Goal: Task Accomplishment & Management: Use online tool/utility

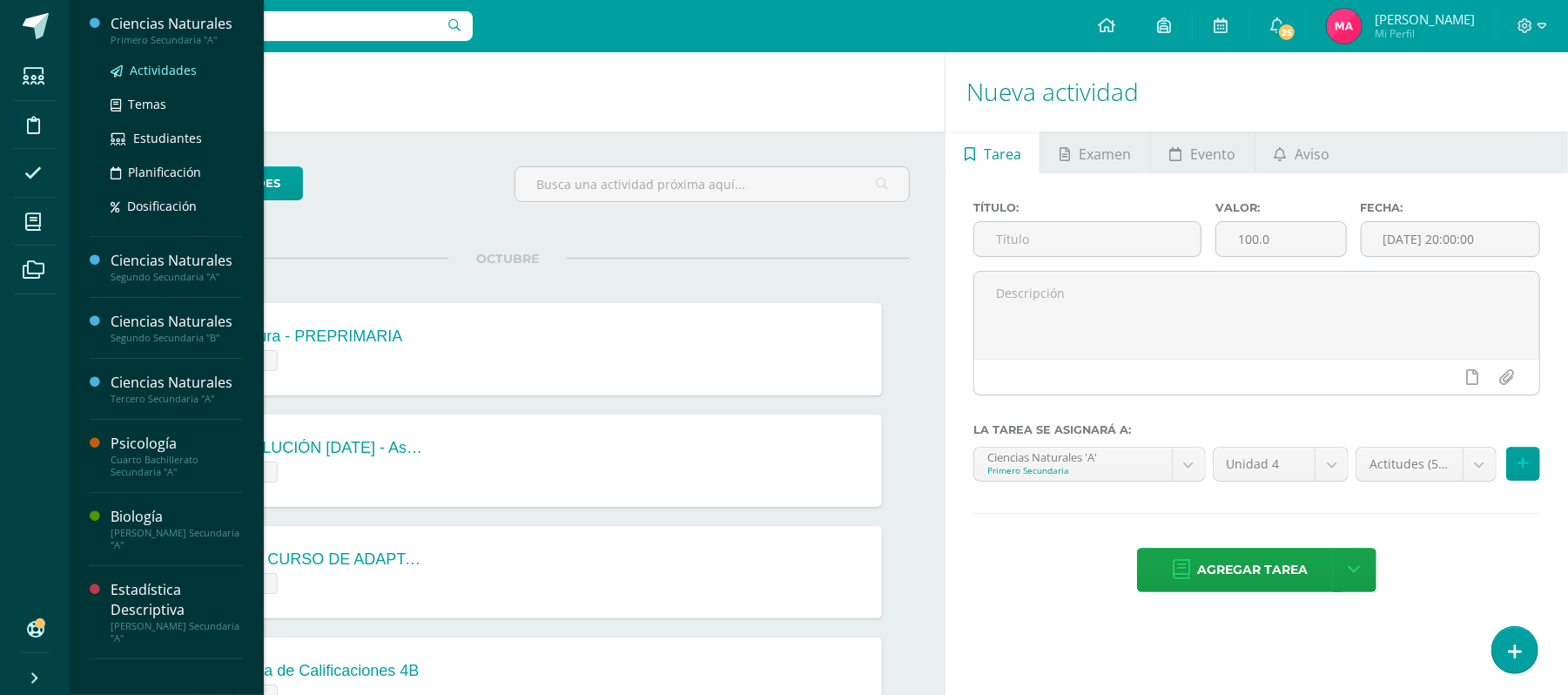
click at [181, 71] on span "Actividades" at bounding box center [163, 70] width 67 height 17
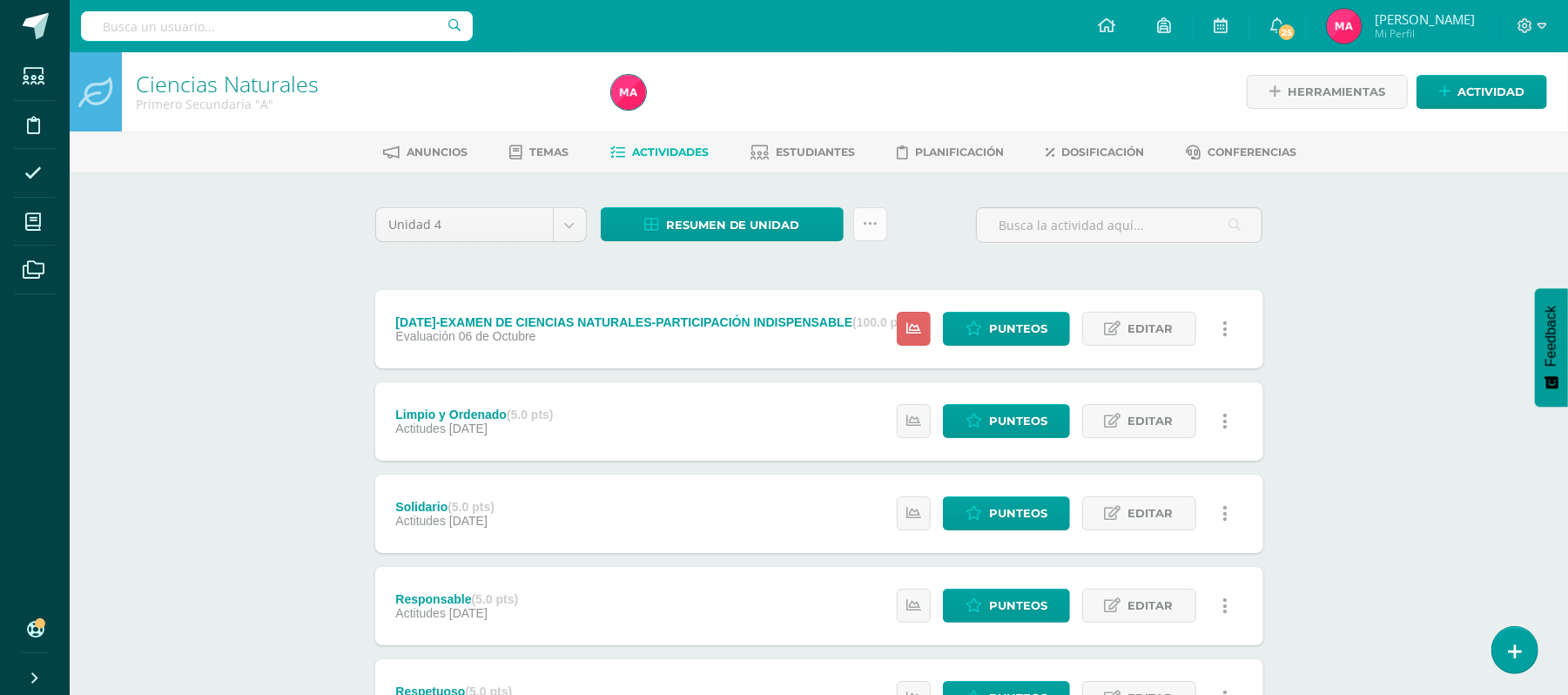
click at [863, 225] on icon at bounding box center [870, 224] width 15 height 15
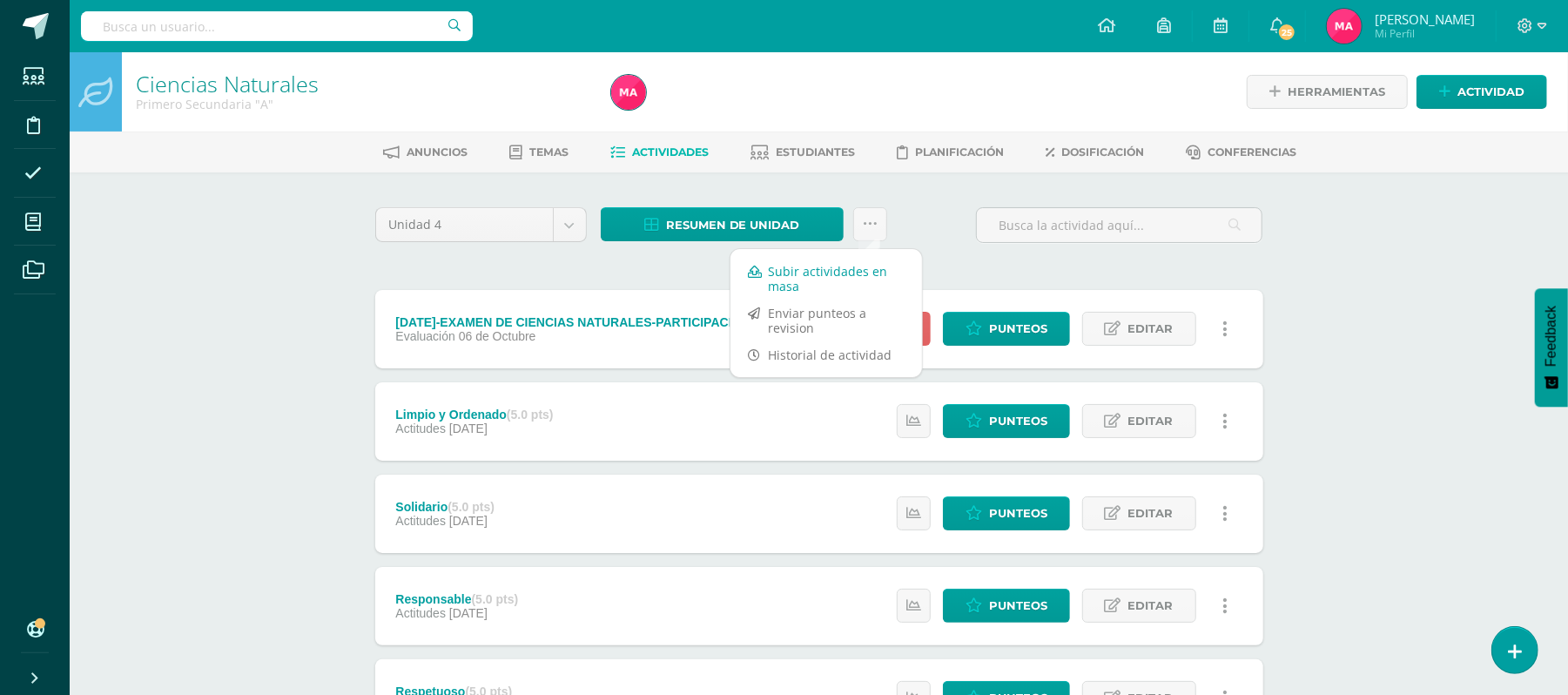
click at [868, 281] on link "Subir actividades en masa" at bounding box center [826, 279] width 192 height 42
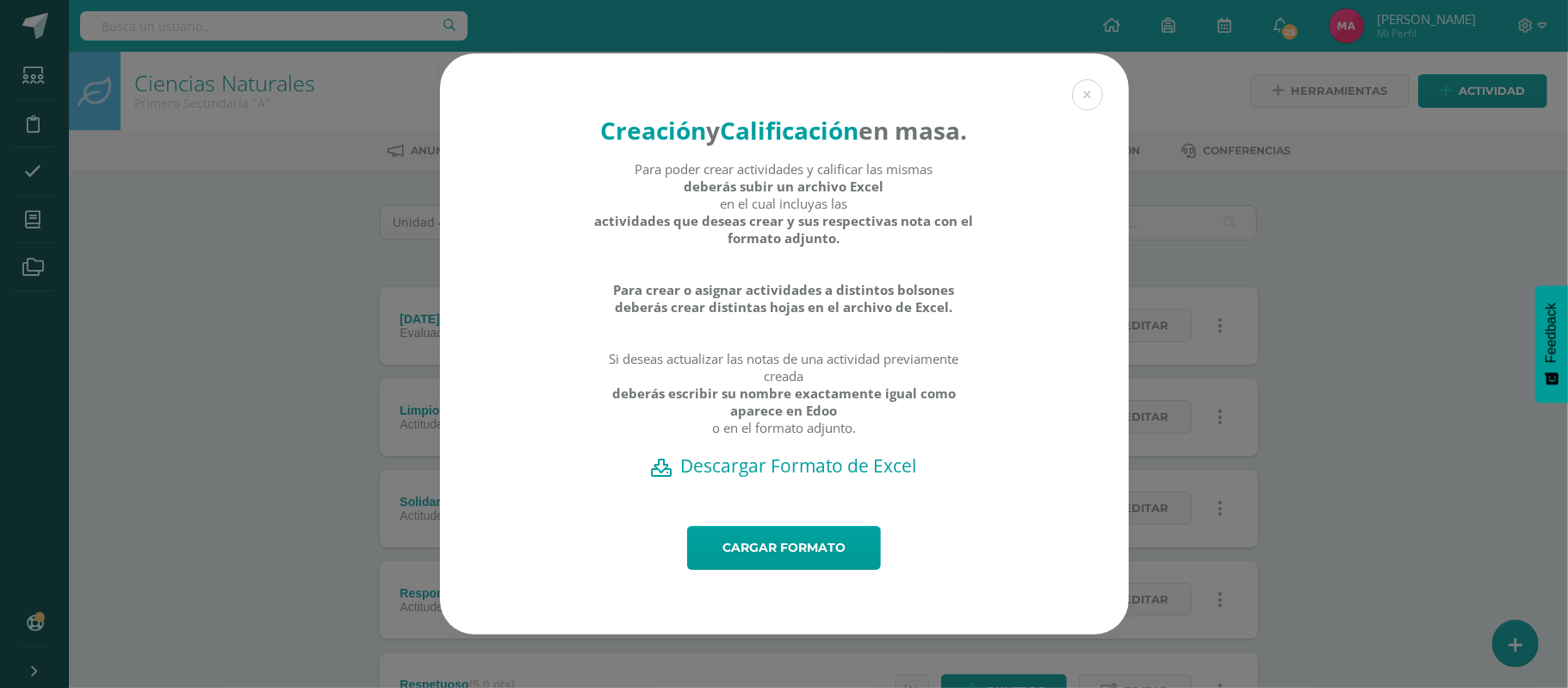
click at [849, 477] on h2 "Descargar Formato de Excel" at bounding box center [784, 465] width 628 height 24
click at [834, 559] on link "Cargar formato" at bounding box center [784, 548] width 194 height 43
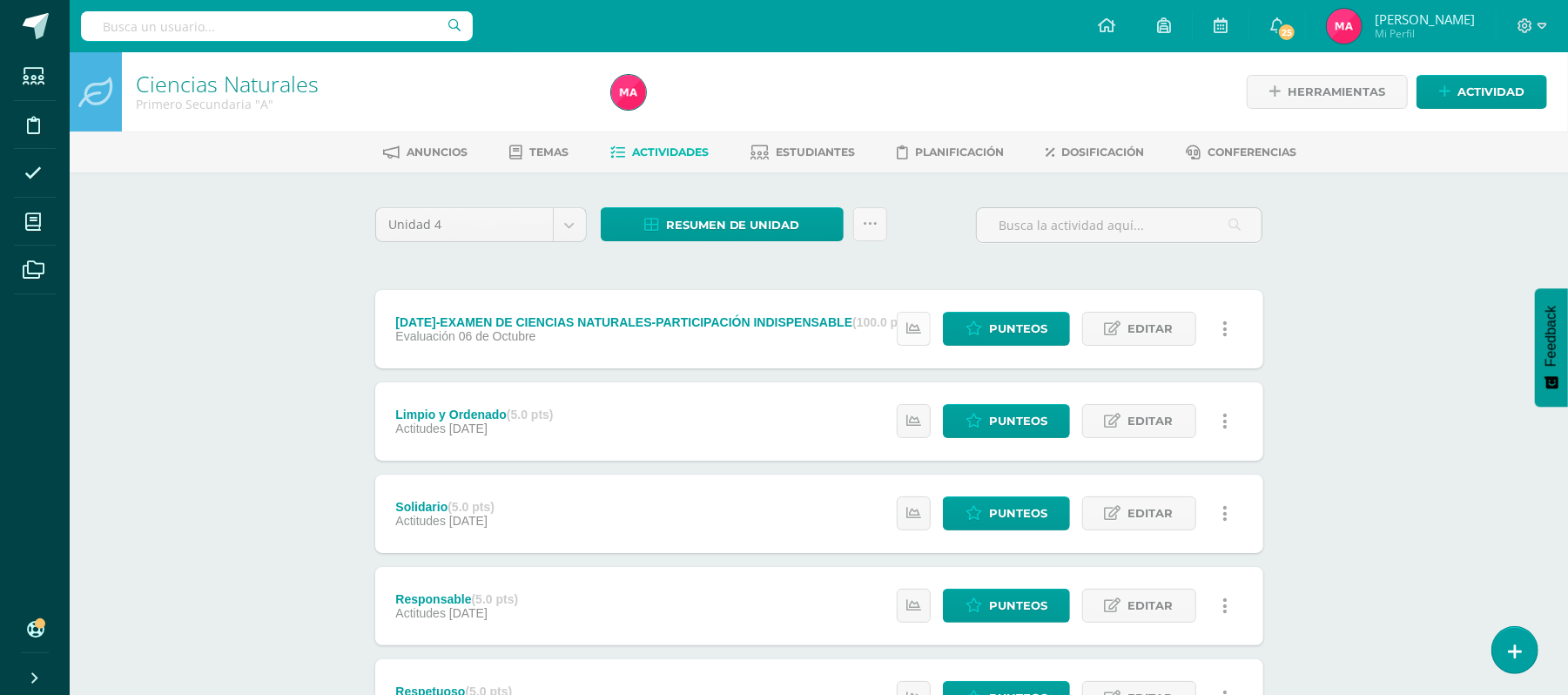
click at [911, 331] on icon at bounding box center [913, 329] width 15 height 15
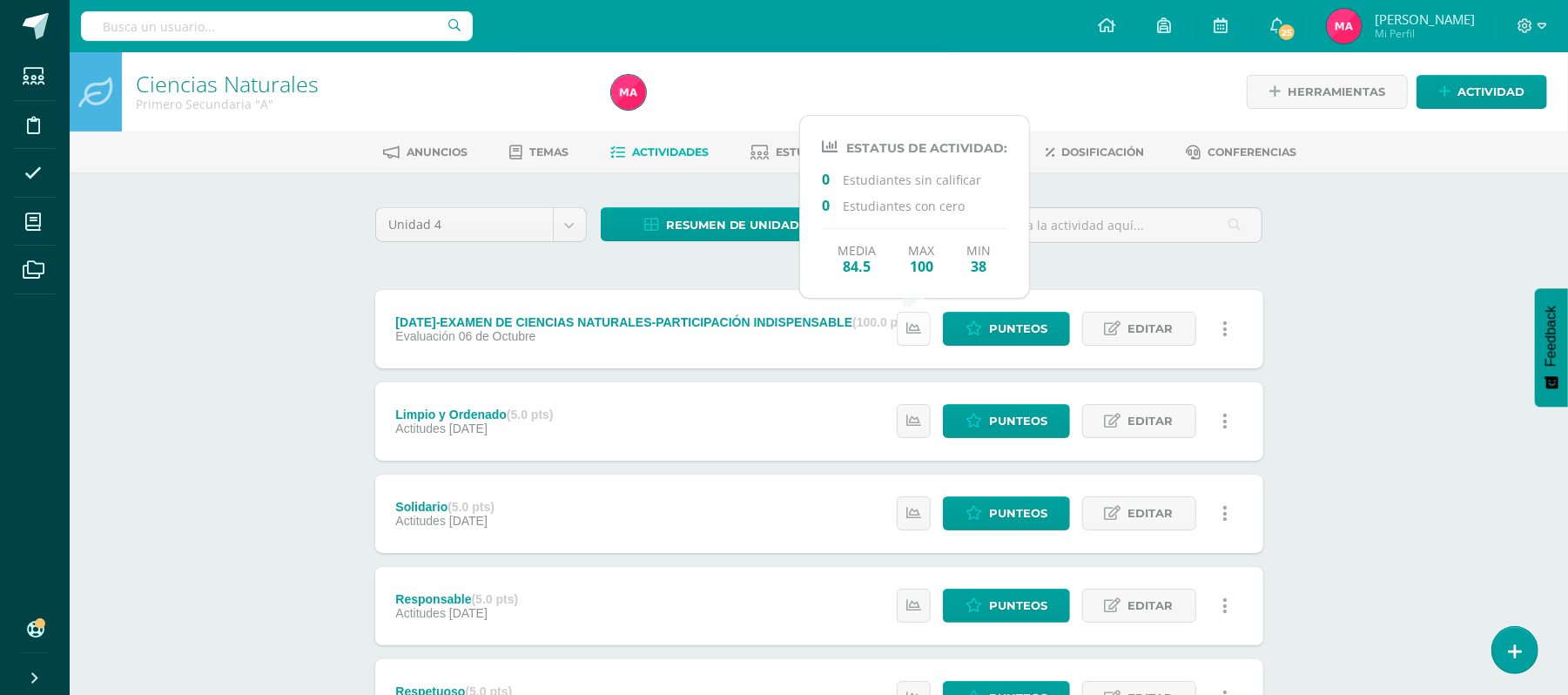
click at [911, 331] on icon at bounding box center [913, 329] width 15 height 15
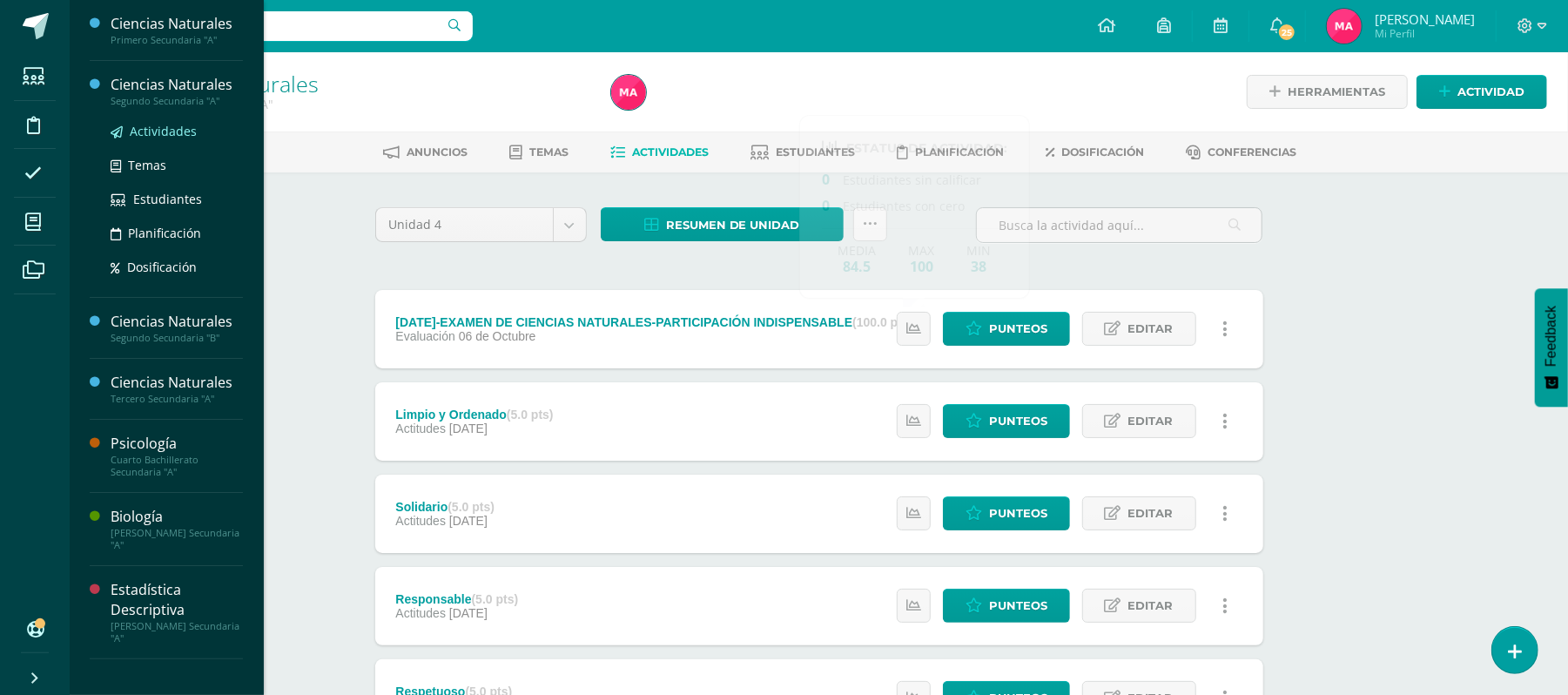
click at [153, 137] on span "Actividades" at bounding box center [163, 131] width 67 height 17
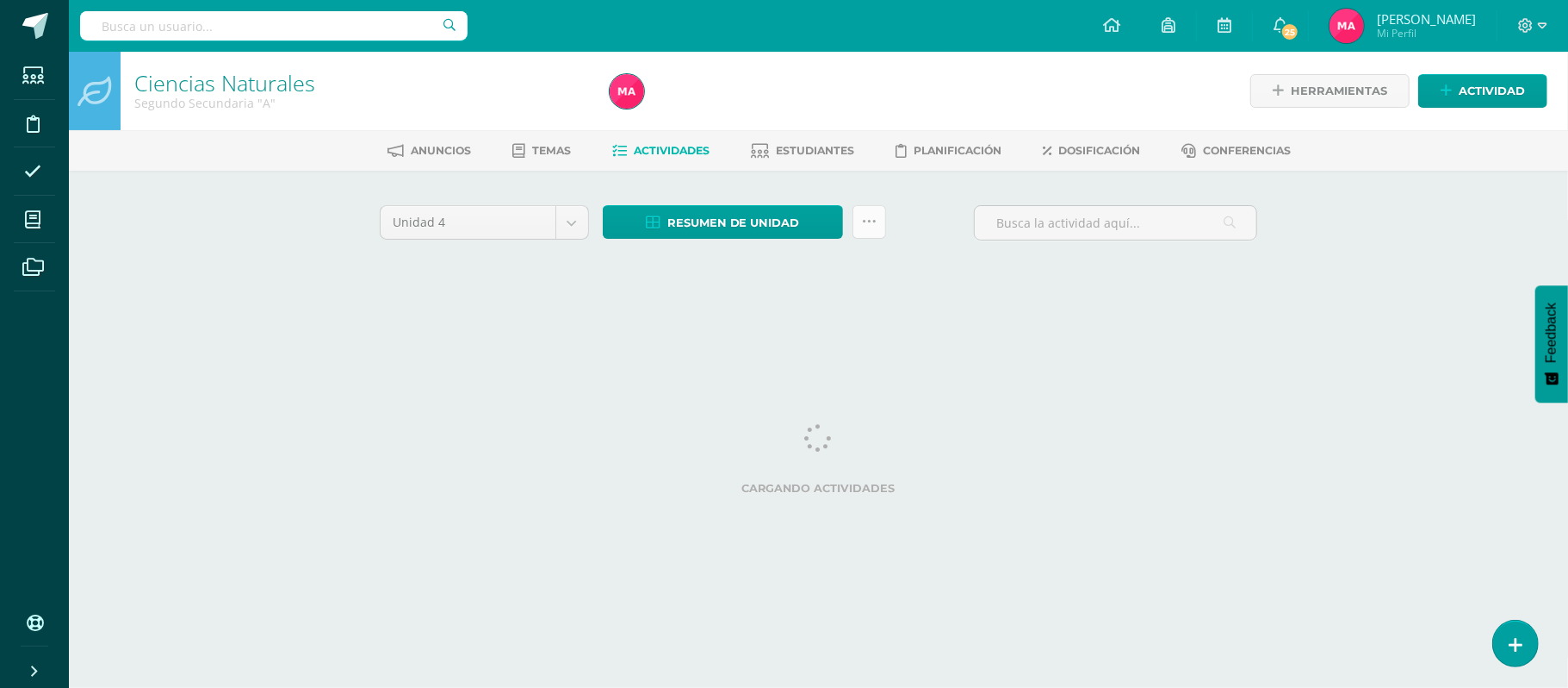
click at [878, 231] on link at bounding box center [869, 221] width 34 height 34
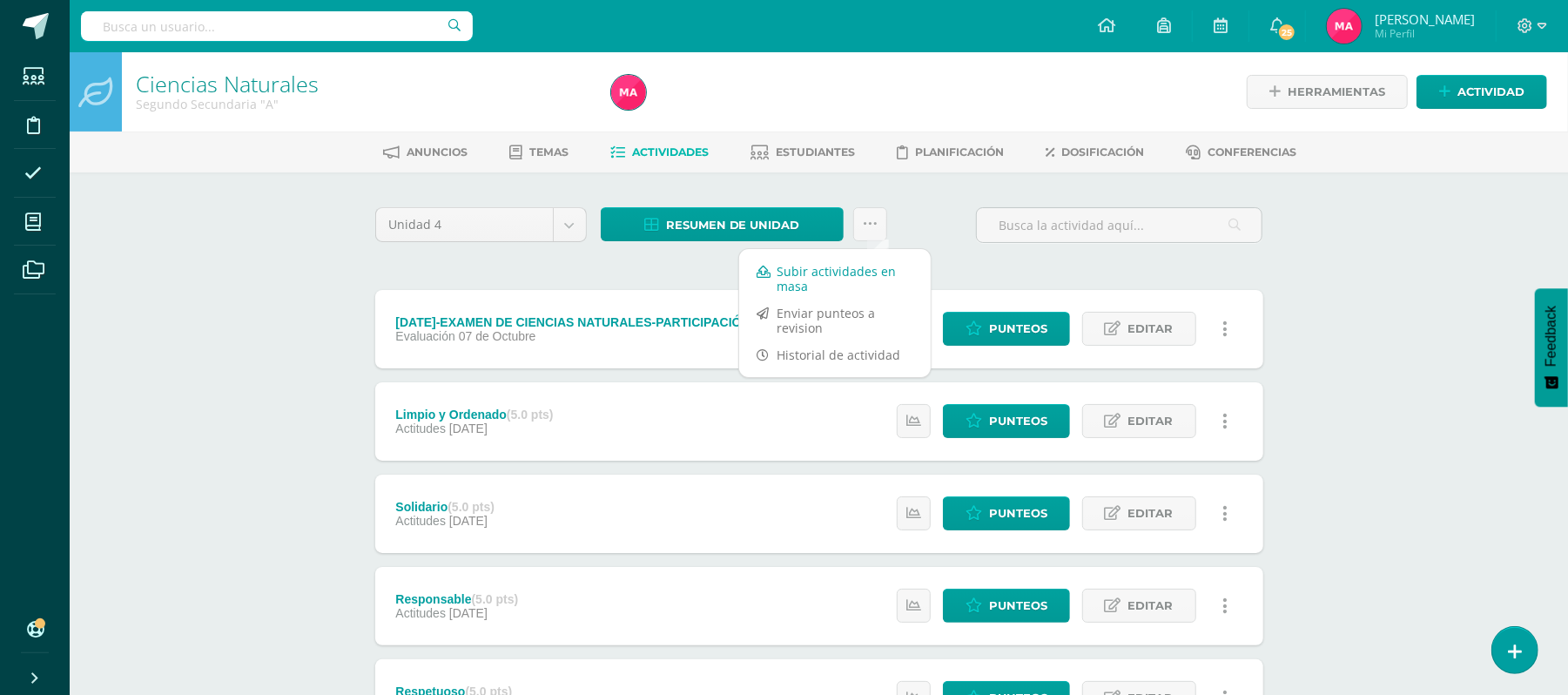
click at [834, 281] on link "Subir actividades en masa" at bounding box center [835, 279] width 192 height 42
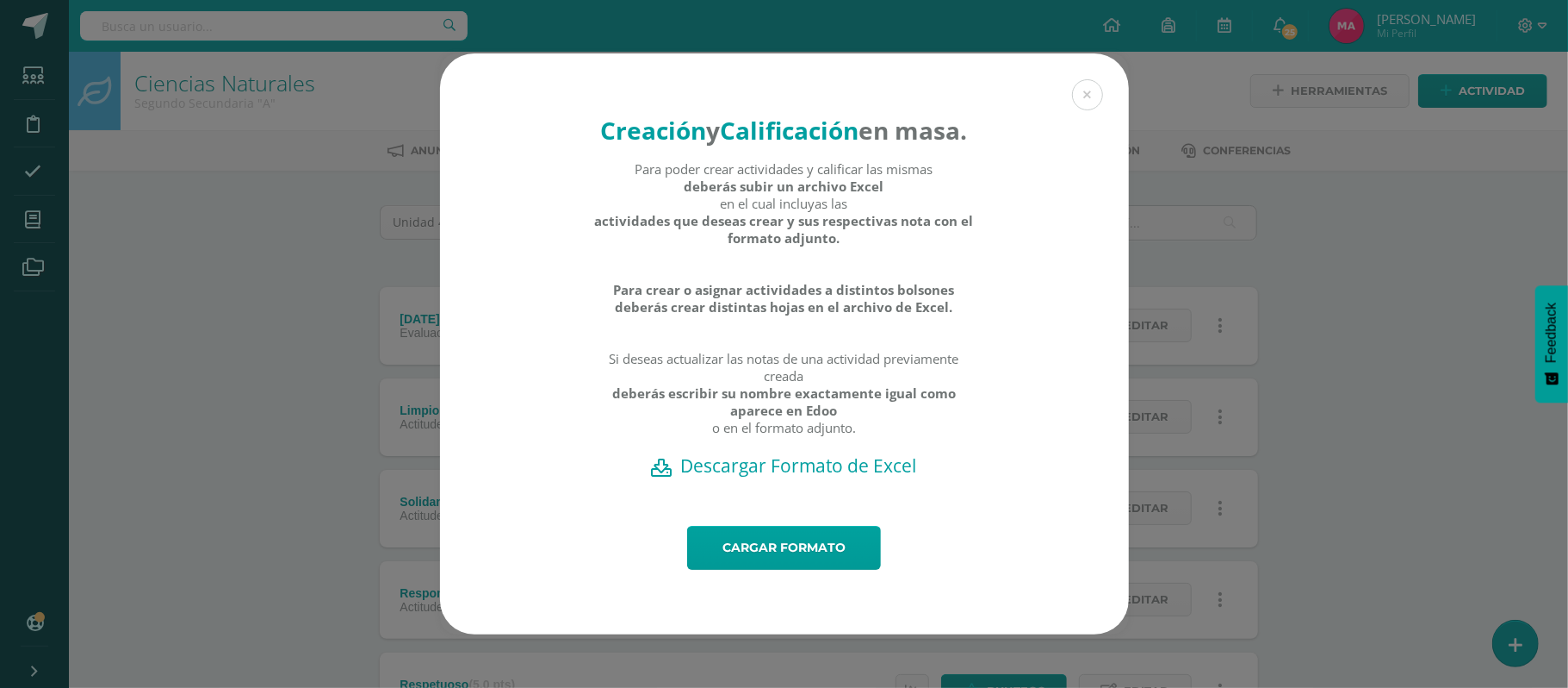
click at [824, 477] on h2 "Descargar Formato de Excel" at bounding box center [784, 465] width 628 height 24
click at [797, 557] on link "Cargar formato" at bounding box center [784, 548] width 194 height 43
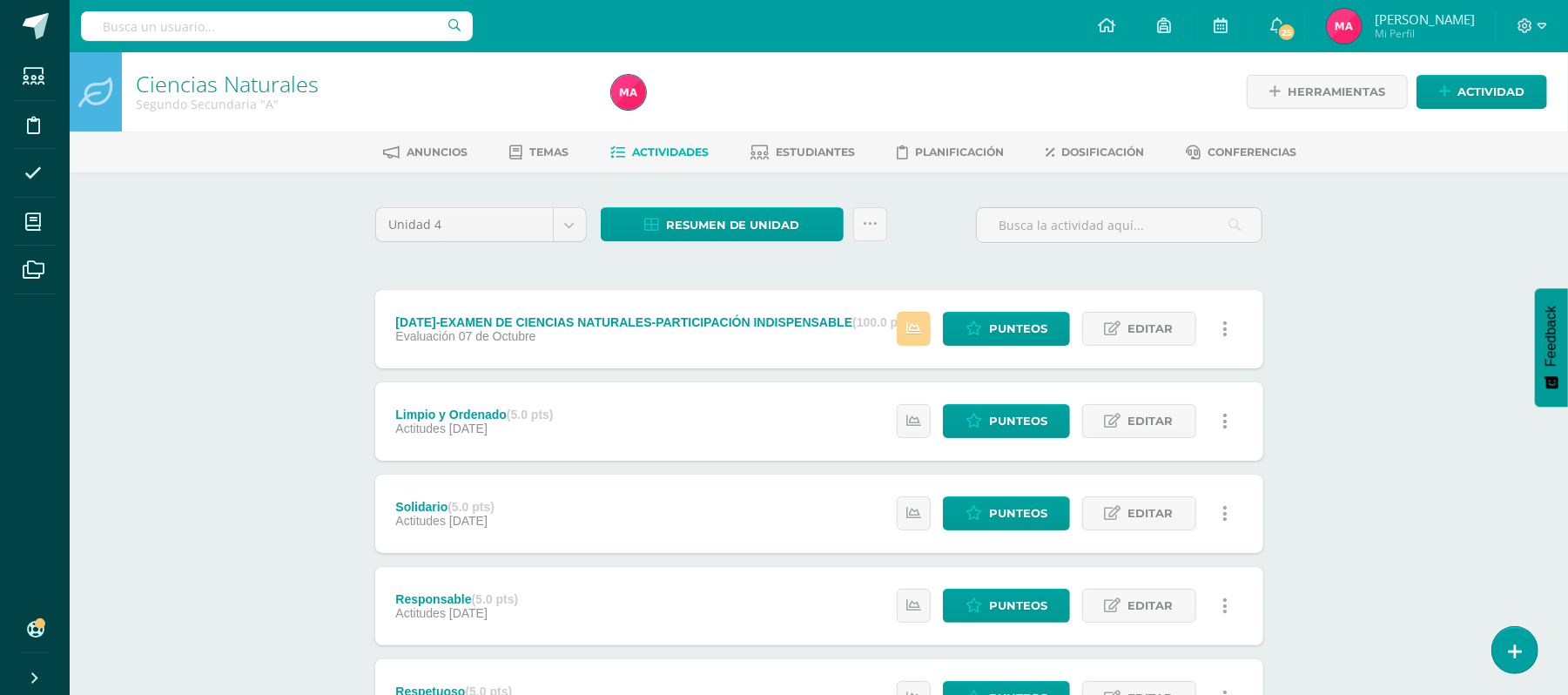
click at [917, 332] on icon at bounding box center [913, 329] width 15 height 15
click at [244, 304] on div "Ciencias Naturales Segundo Secundaria "A" Herramientas Detalle de asistencias A…" at bounding box center [819, 680] width 1498 height 1256
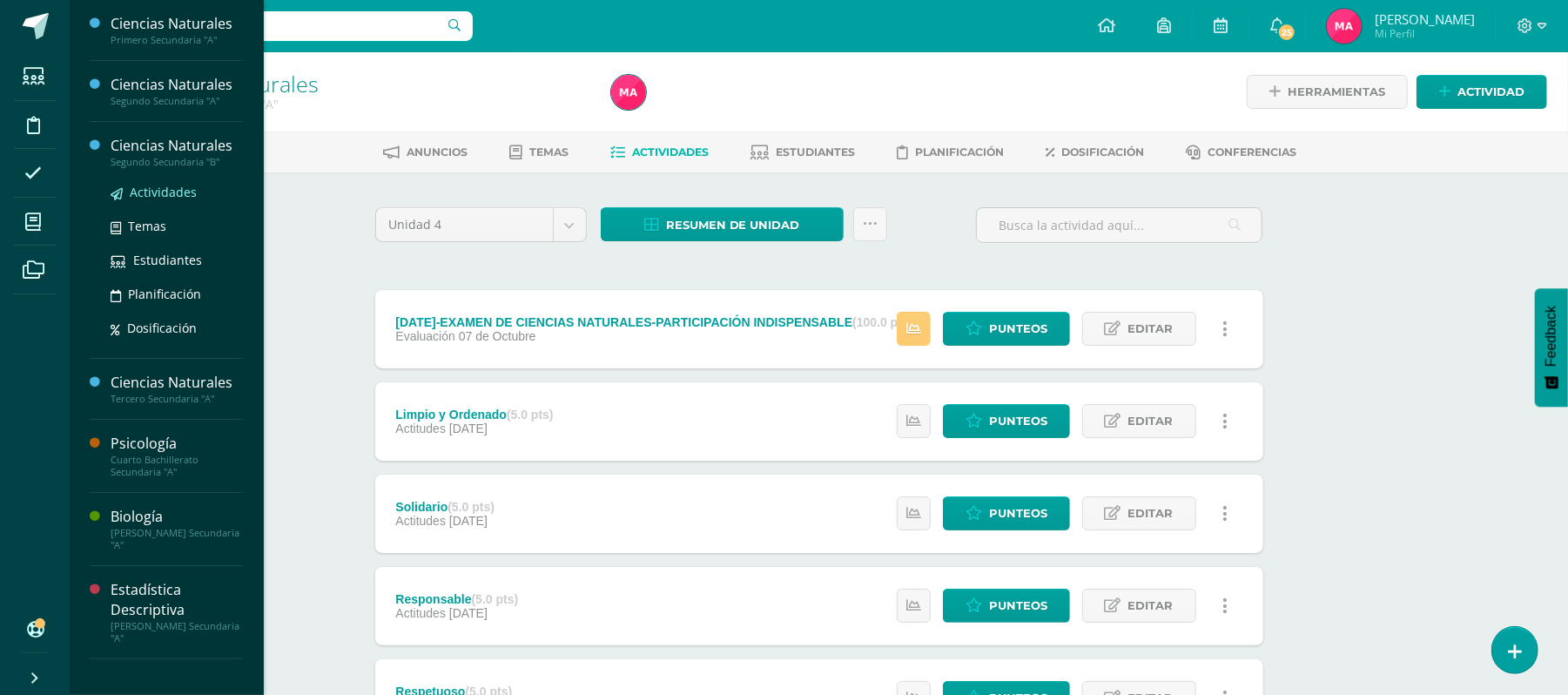
click at [192, 202] on link "Actividades" at bounding box center [177, 192] width 132 height 20
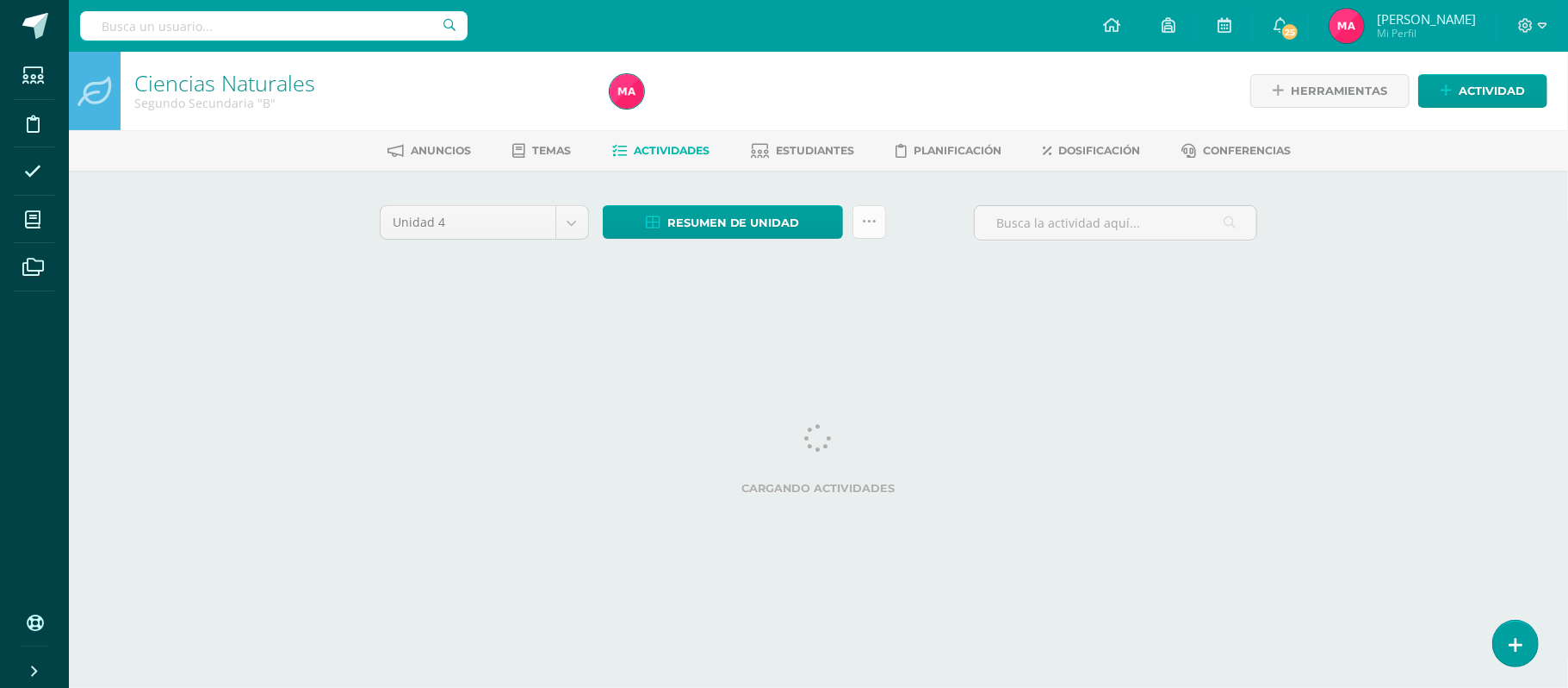
click at [856, 222] on link at bounding box center [869, 221] width 34 height 34
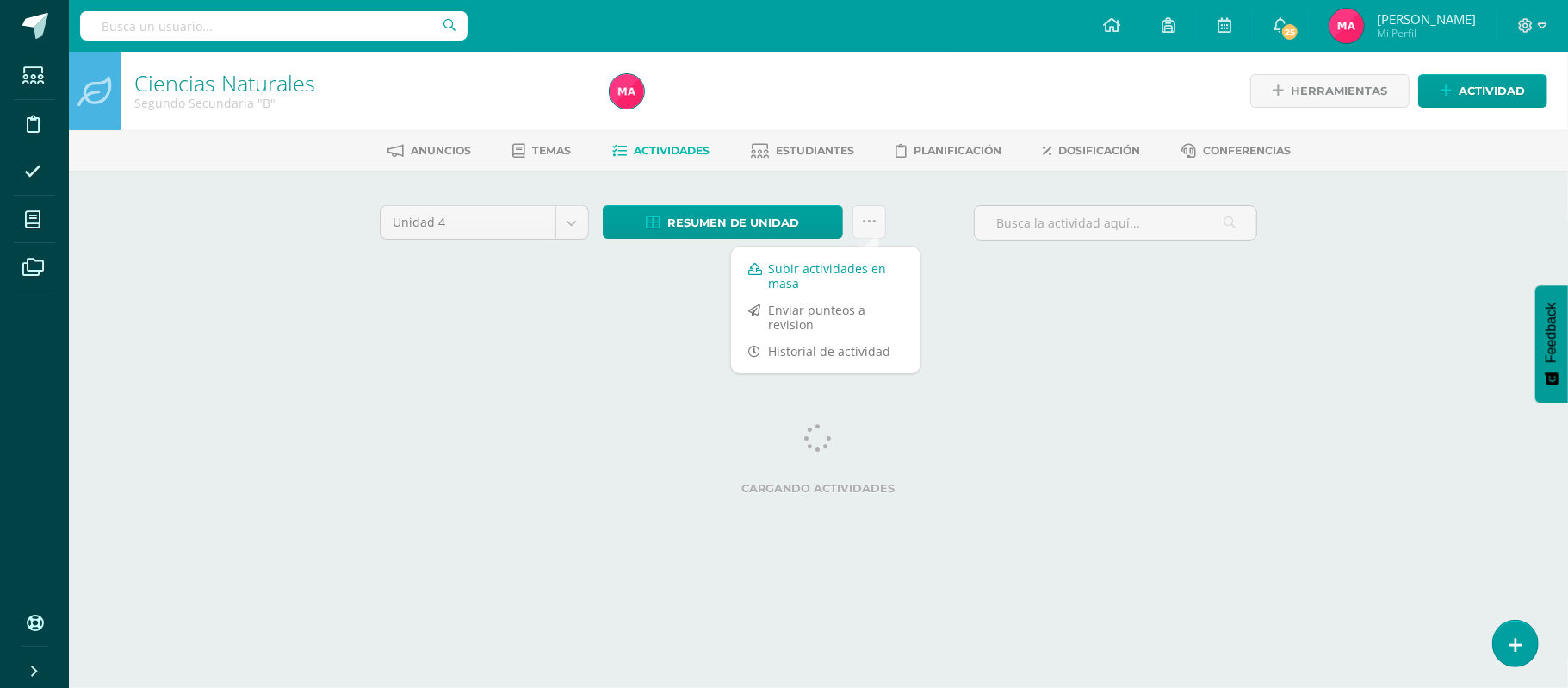
click at [853, 271] on link "Subir actividades en masa" at bounding box center [826, 276] width 190 height 42
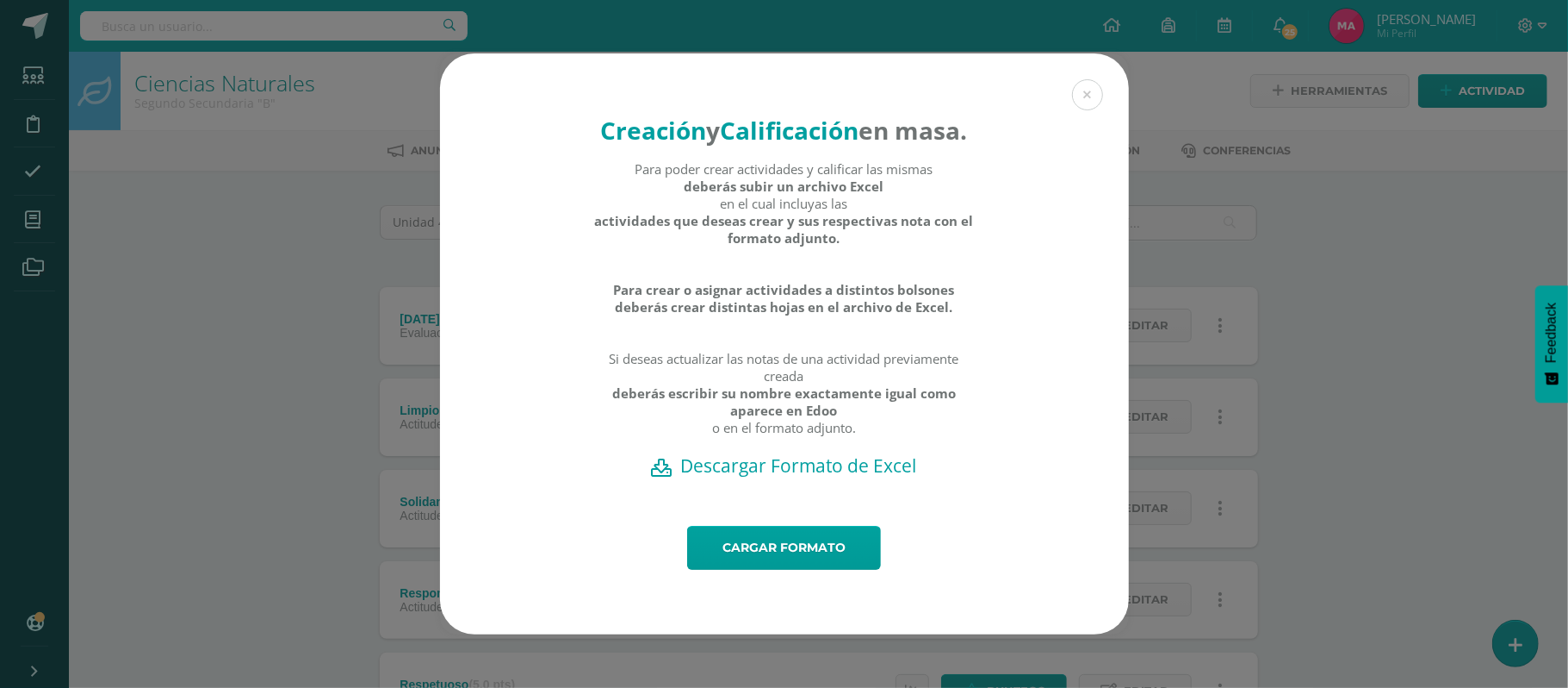
click at [845, 477] on h2 "Descargar Formato de Excel" at bounding box center [784, 465] width 628 height 24
click at [796, 569] on link "Cargar formato" at bounding box center [784, 548] width 194 height 43
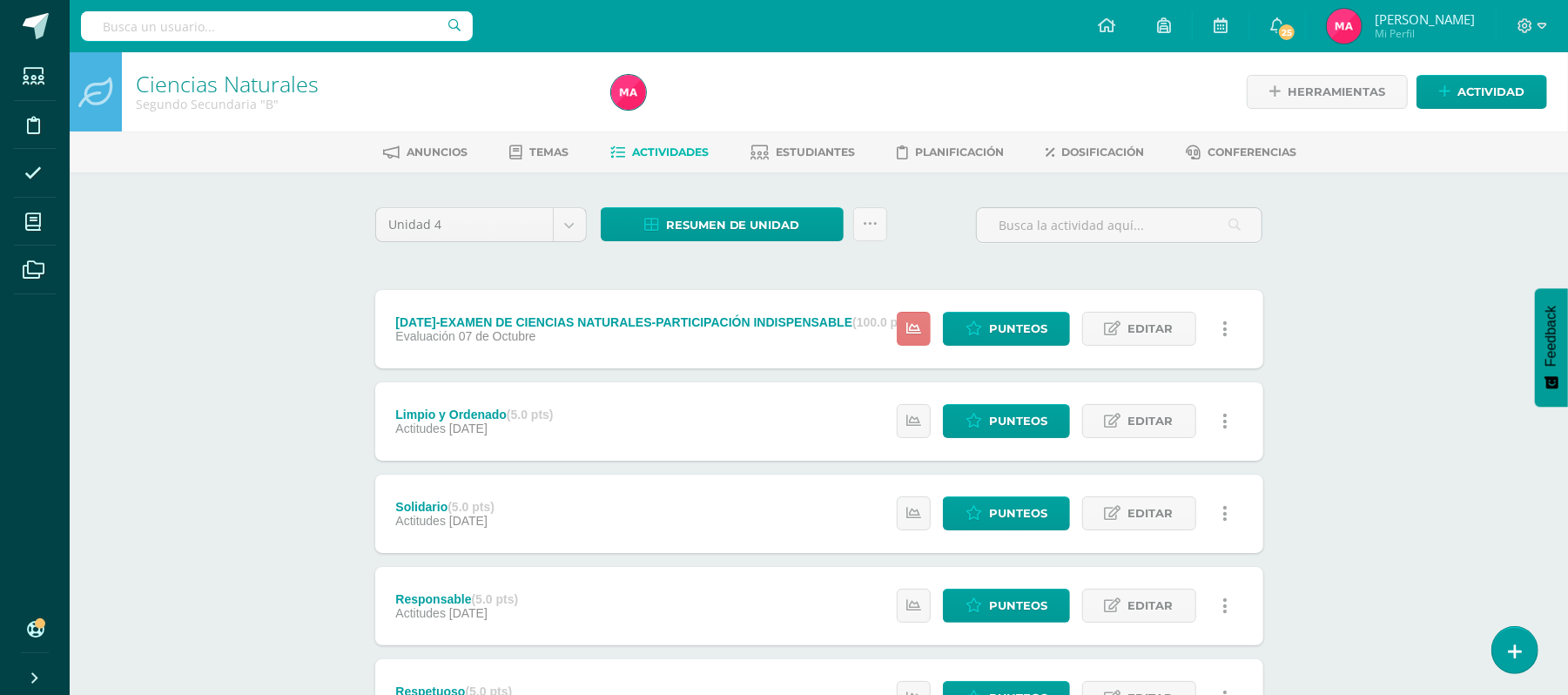
click at [909, 331] on icon at bounding box center [913, 329] width 15 height 15
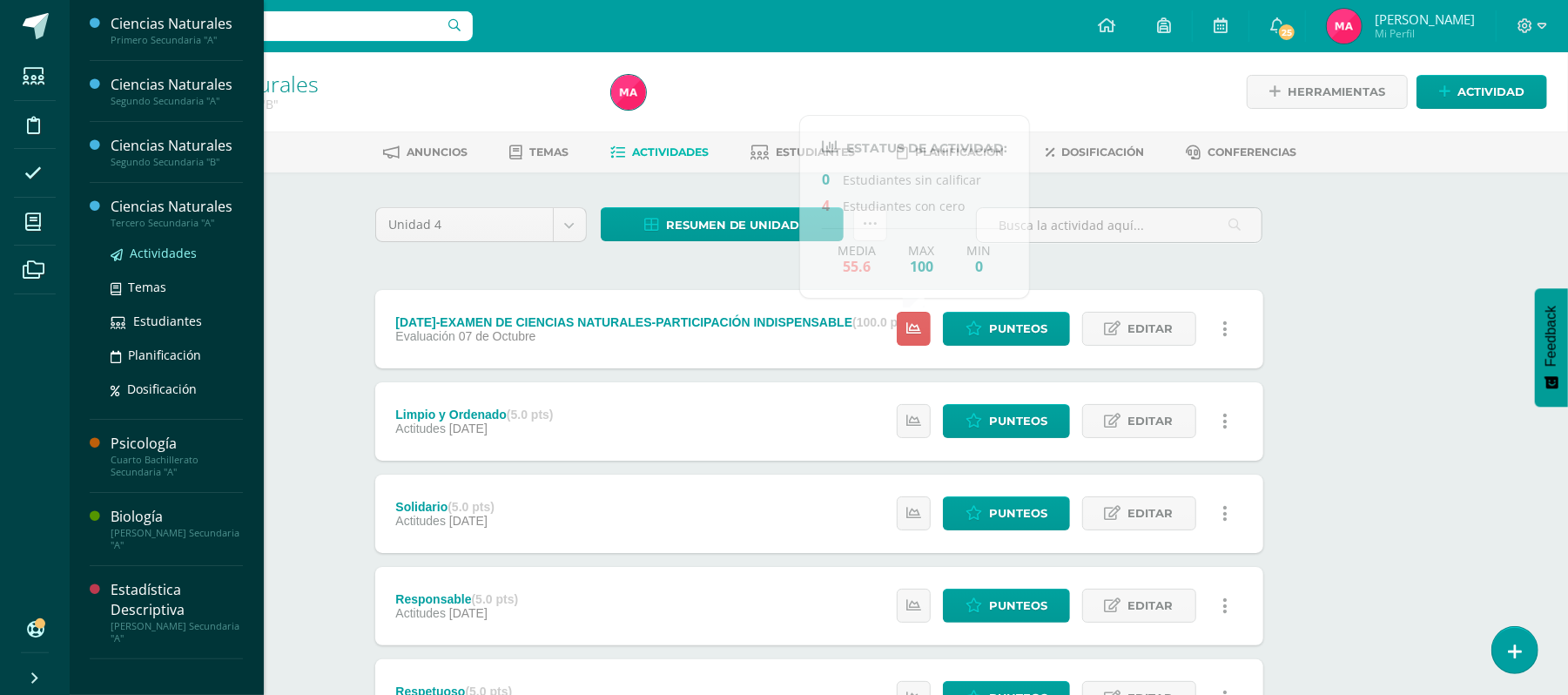
click at [172, 258] on span "Actividades" at bounding box center [163, 253] width 67 height 17
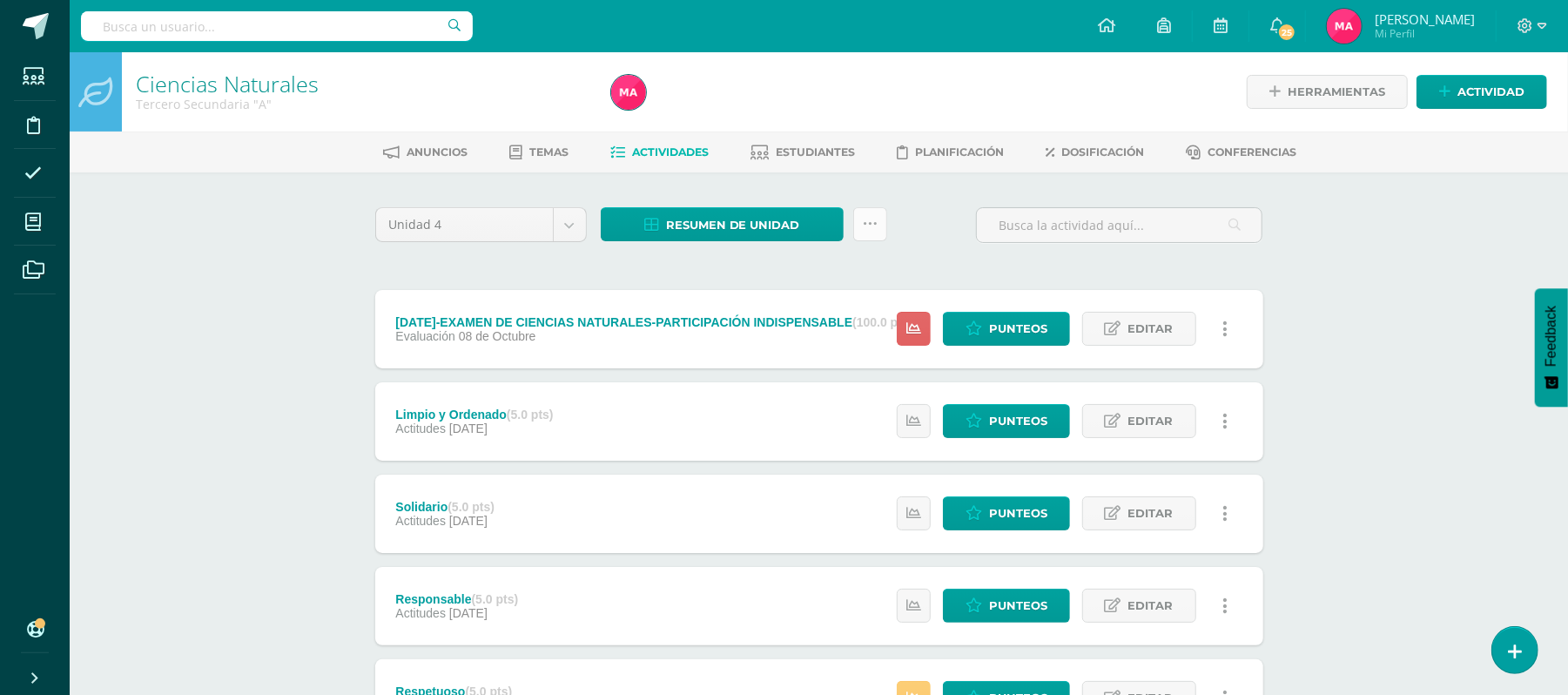
click at [879, 221] on link at bounding box center [870, 224] width 34 height 34
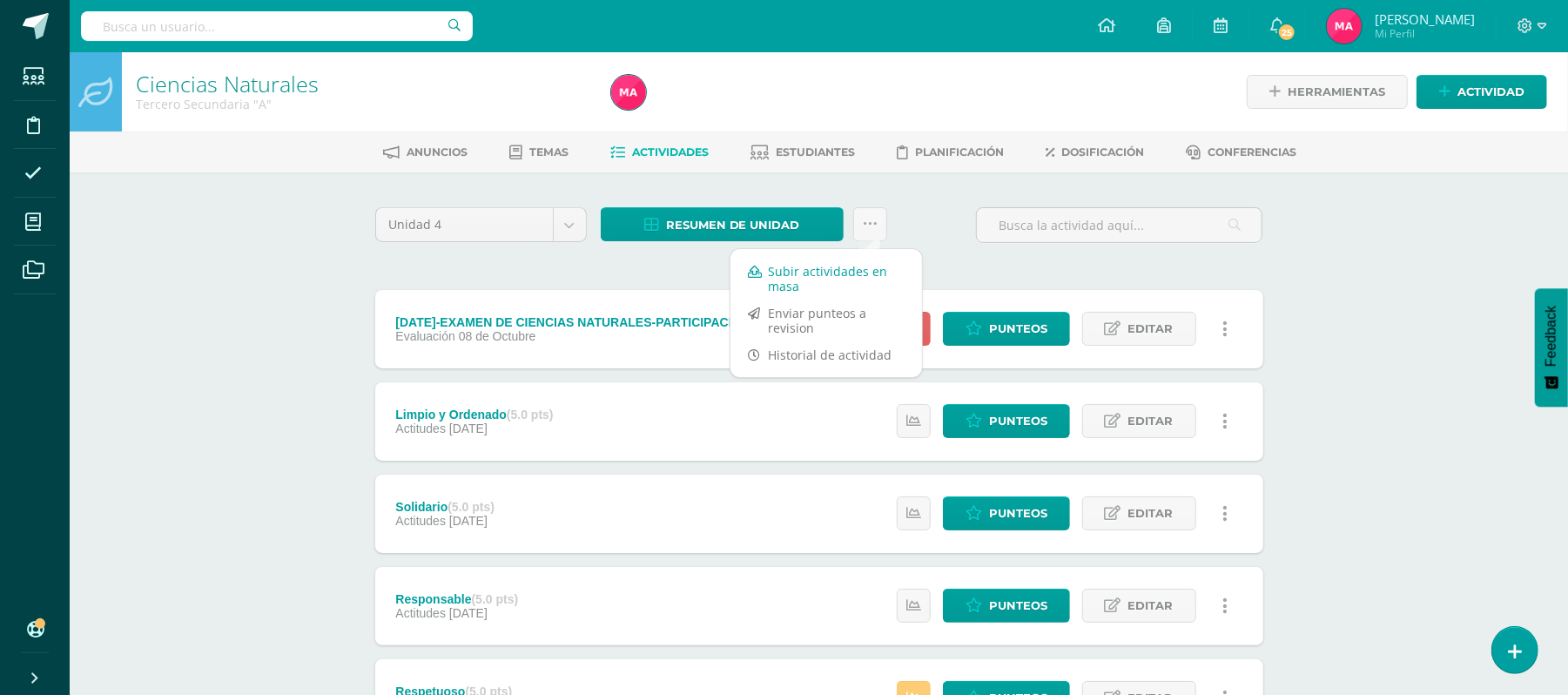
click at [868, 274] on link "Subir actividades en masa" at bounding box center [826, 279] width 192 height 42
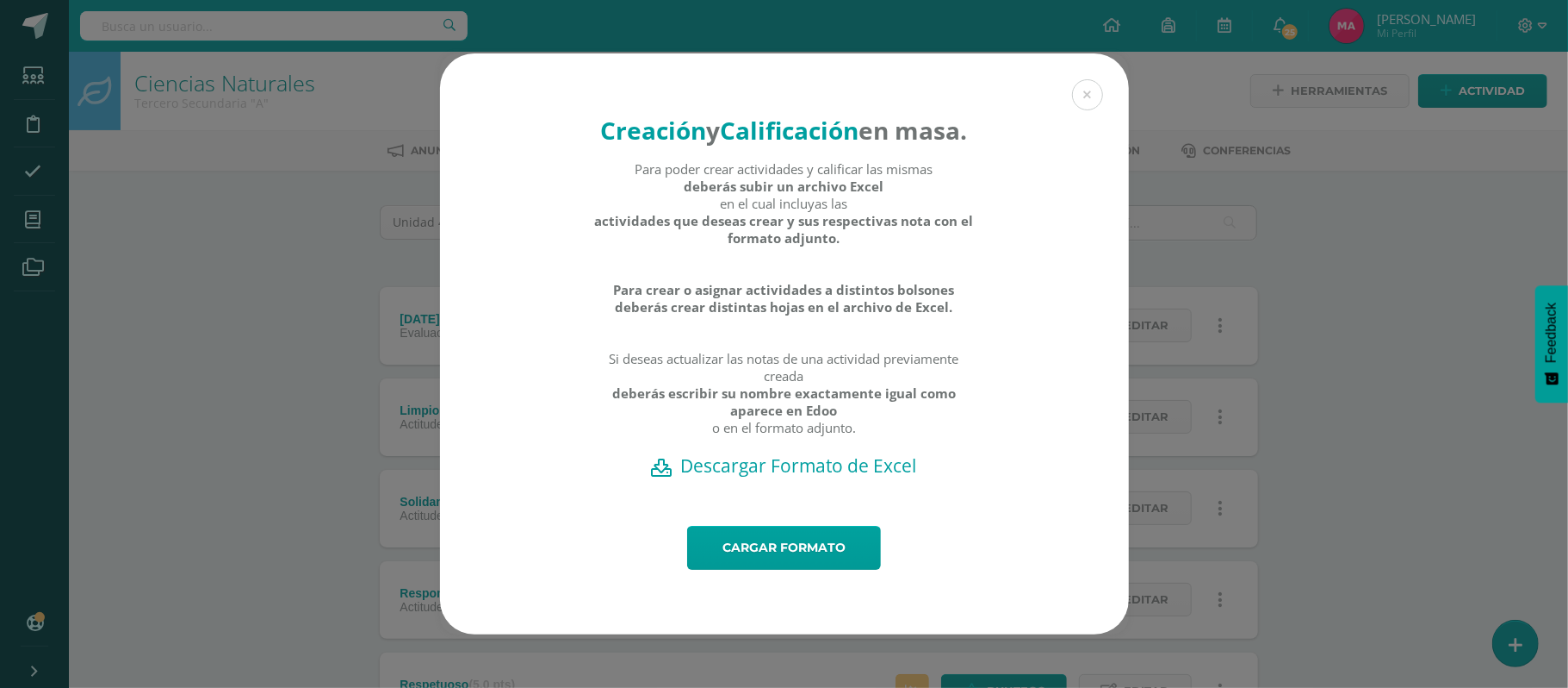
click at [803, 477] on h2 "Descargar Formato de Excel" at bounding box center [784, 465] width 628 height 24
click at [818, 559] on link "Cargar formato" at bounding box center [784, 548] width 194 height 43
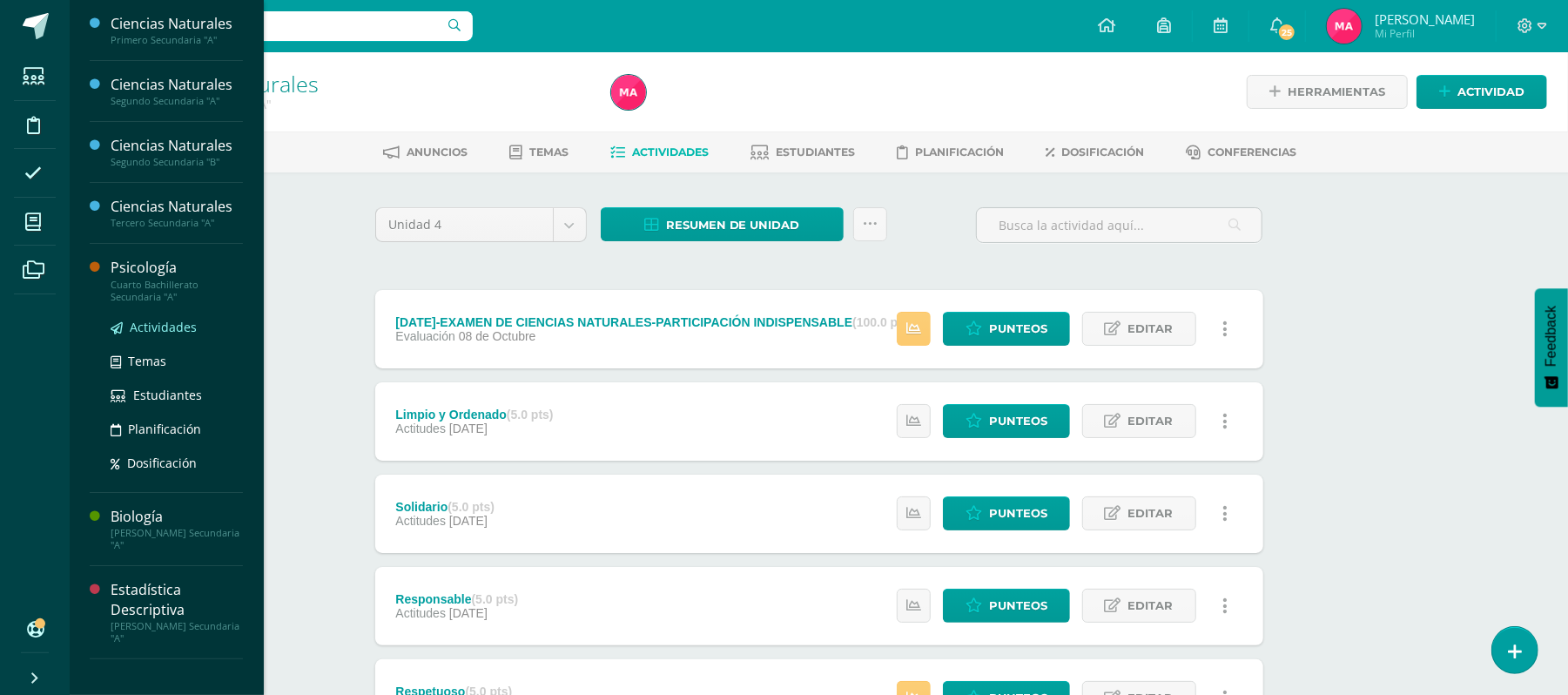
click at [179, 324] on span "Actividades" at bounding box center [163, 327] width 67 height 17
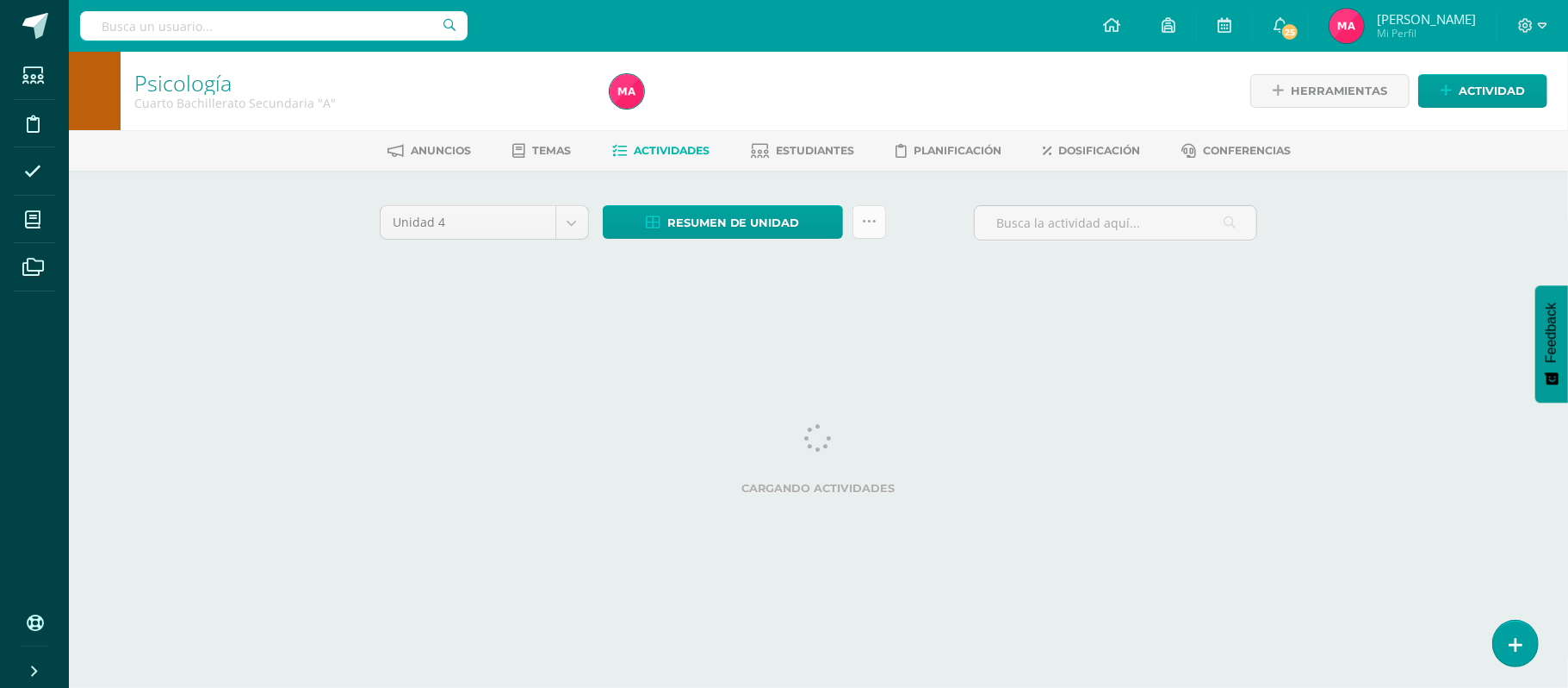
click at [871, 220] on icon at bounding box center [869, 221] width 15 height 15
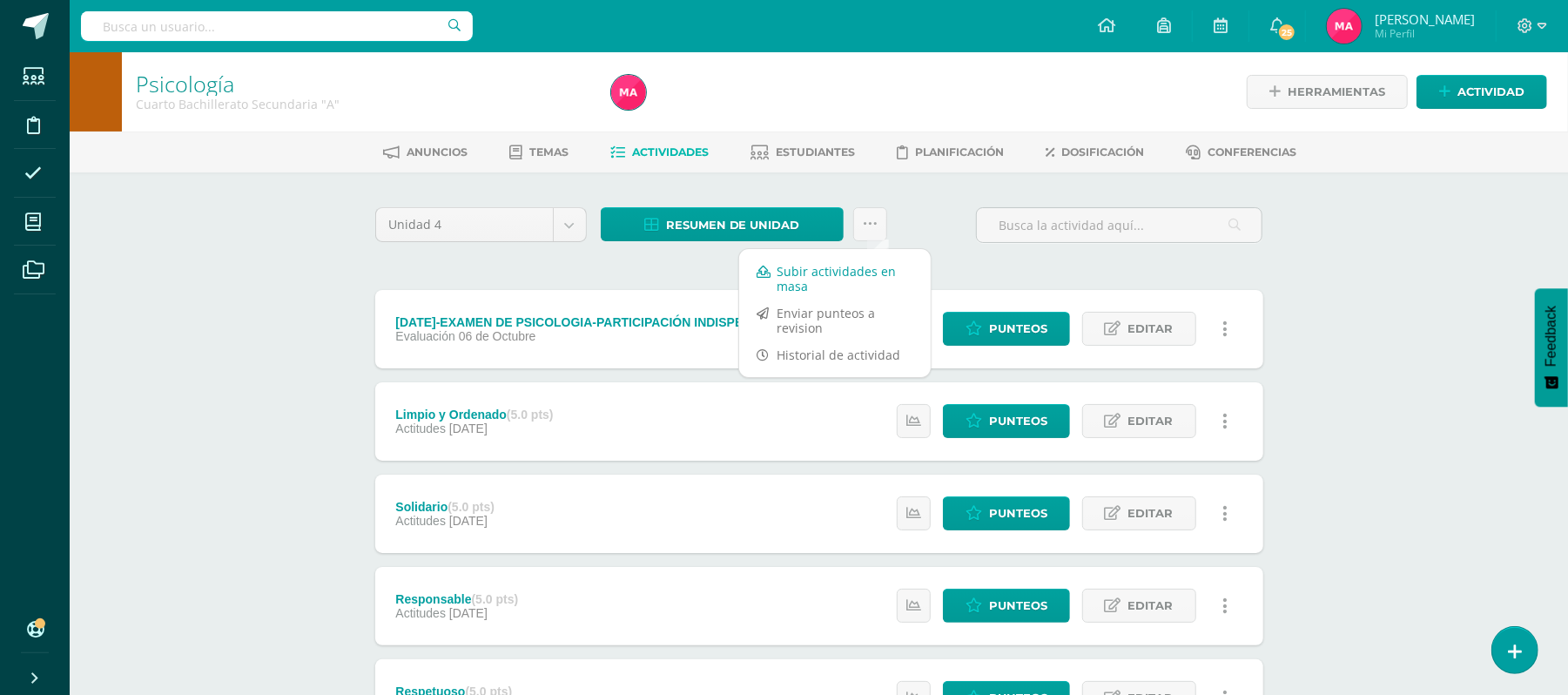
click at [775, 279] on link "Subir actividades en masa" at bounding box center [835, 279] width 192 height 42
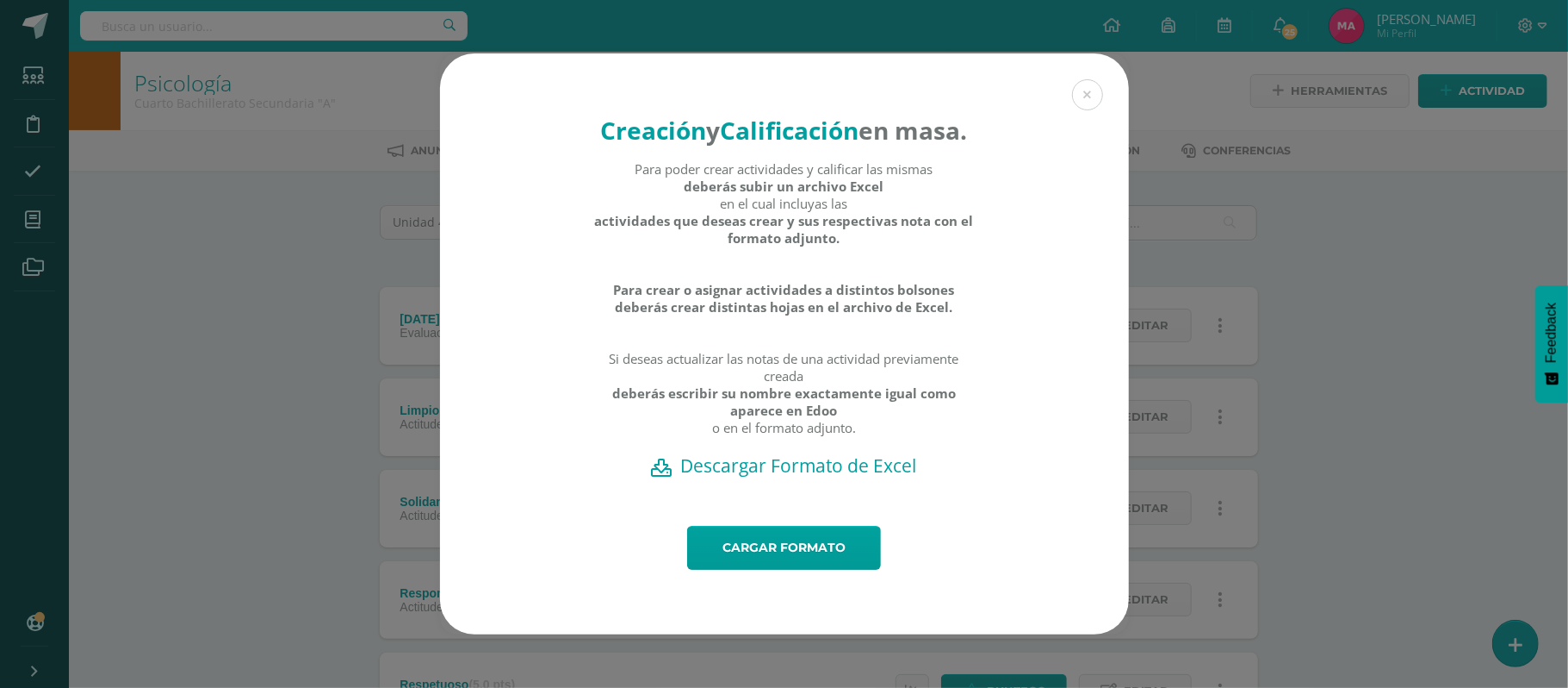
click at [790, 477] on h2 "Descargar Formato de Excel" at bounding box center [784, 465] width 628 height 24
click at [797, 565] on link "Cargar formato" at bounding box center [784, 548] width 194 height 43
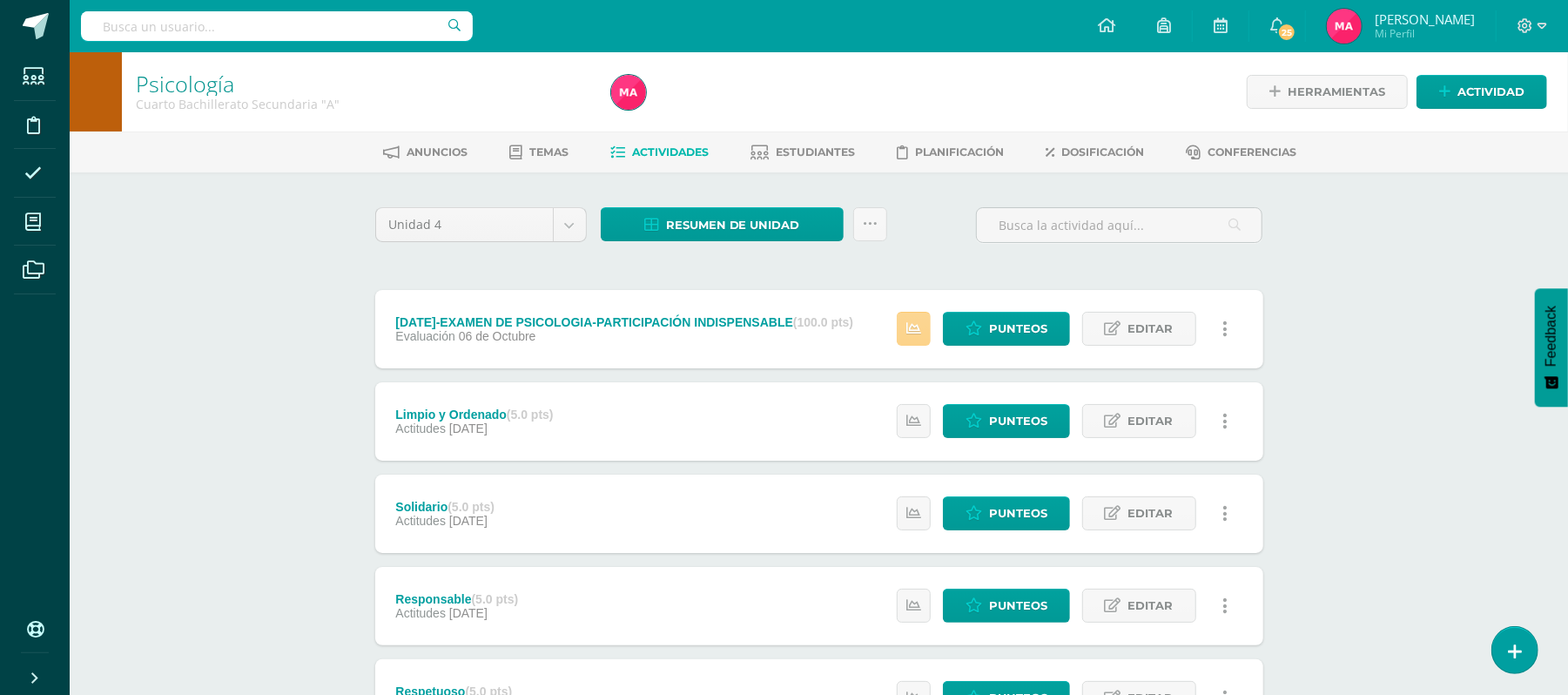
click at [928, 315] on link at bounding box center [914, 329] width 34 height 34
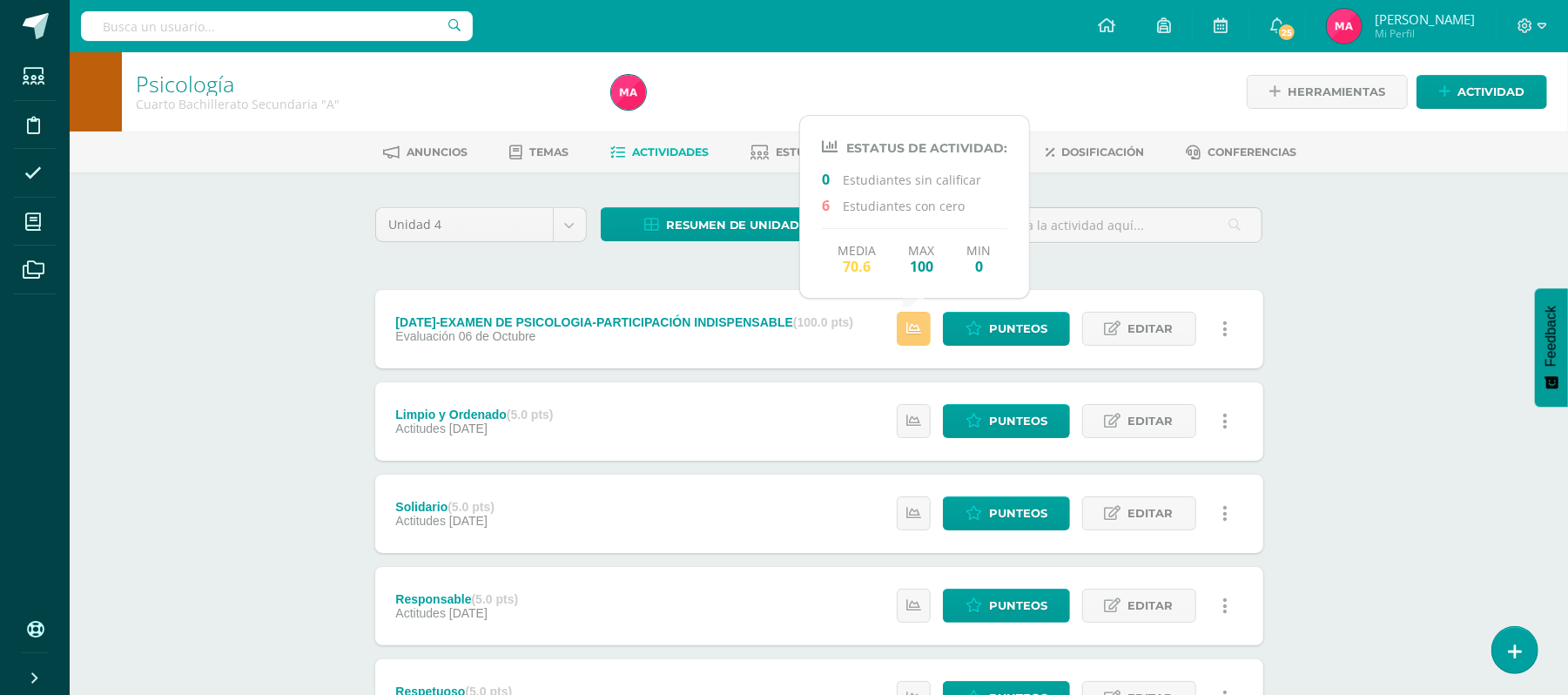
click at [1398, 358] on div "Psicología Cuarto Bachillerato Secundaria "A" Herramientas Detalle de asistenci…" at bounding box center [819, 680] width 1498 height 1256
